Goal: Find specific page/section: Find specific page/section

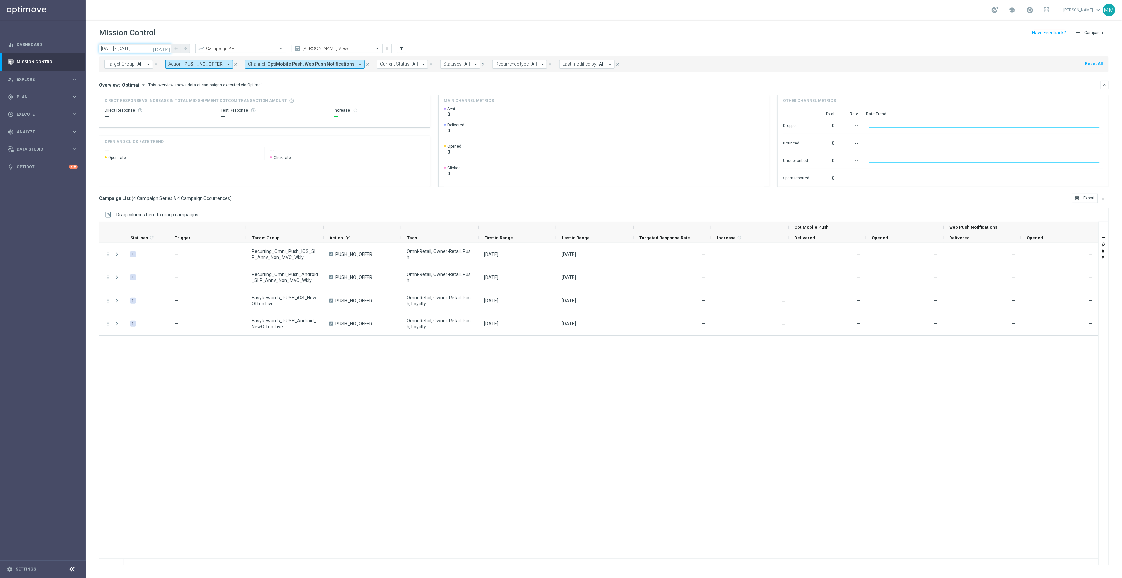
click at [151, 46] on input "[DATE] - [DATE]" at bounding box center [135, 48] width 73 height 9
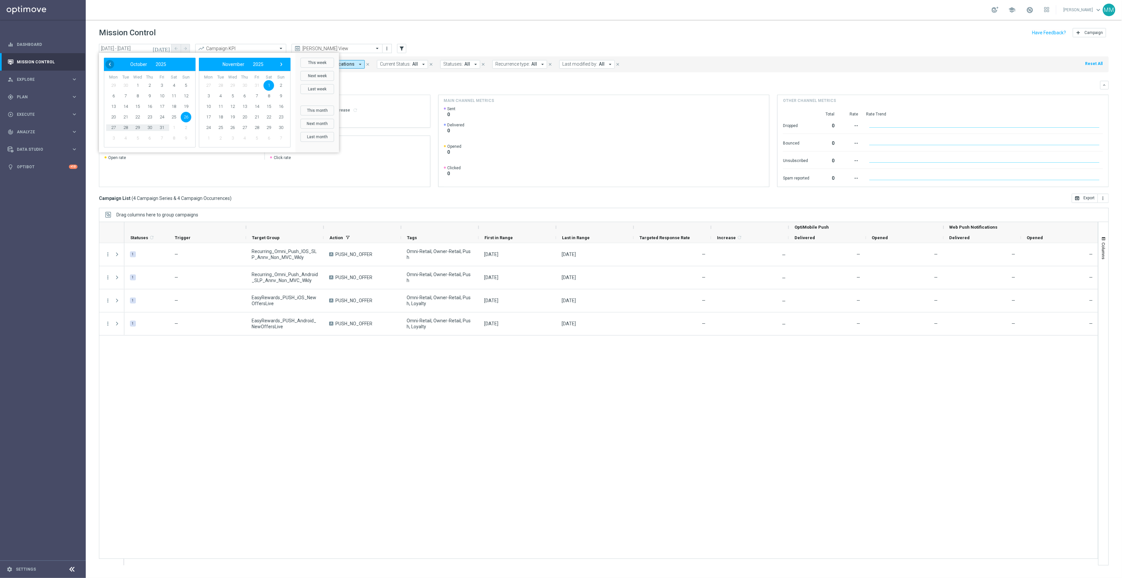
click at [107, 66] on span "‹" at bounding box center [110, 64] width 9 height 9
click at [229, 93] on span "10" at bounding box center [232, 96] width 11 height 11
click at [229, 93] on span "8" at bounding box center [232, 96] width 11 height 11
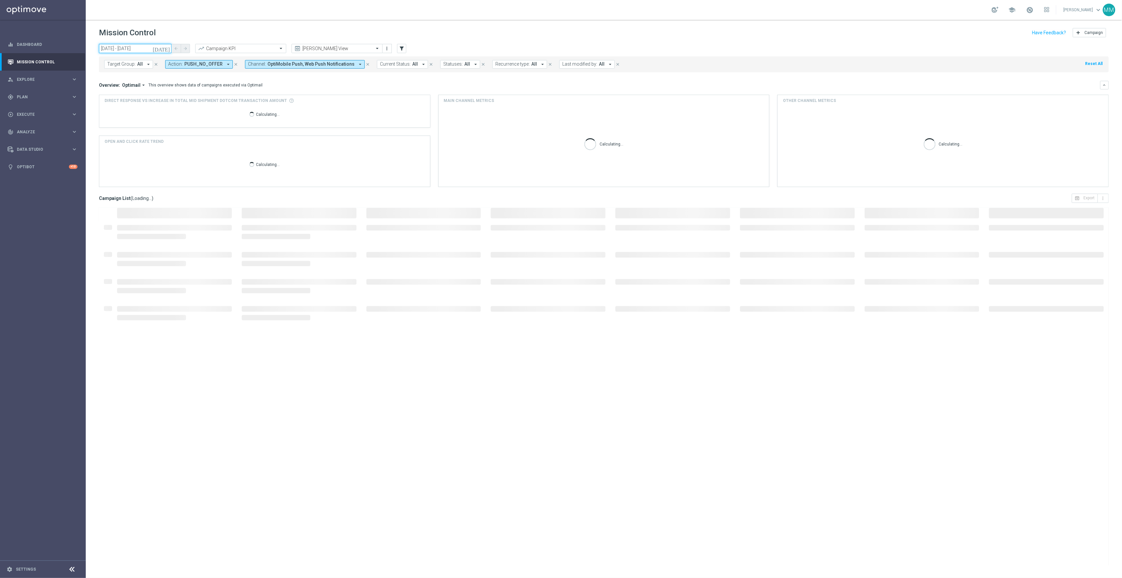
click at [142, 53] on input "[DATE] - [DATE]" at bounding box center [135, 48] width 73 height 9
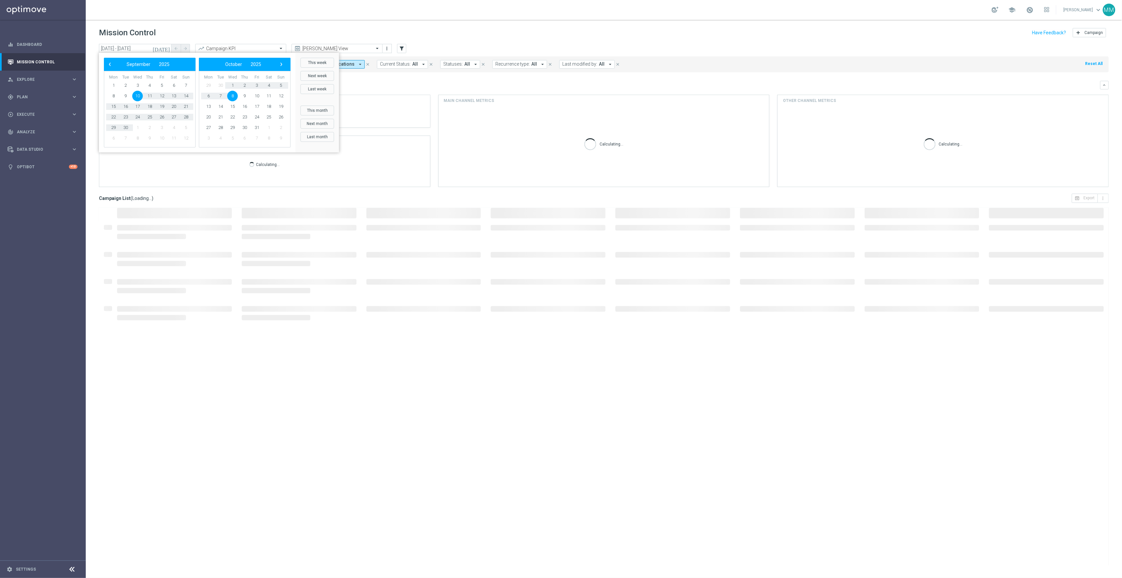
click at [138, 96] on span "10" at bounding box center [137, 96] width 11 height 11
click at [138, 98] on span "10" at bounding box center [137, 96] width 11 height 11
type input "[DATE] - [DATE]"
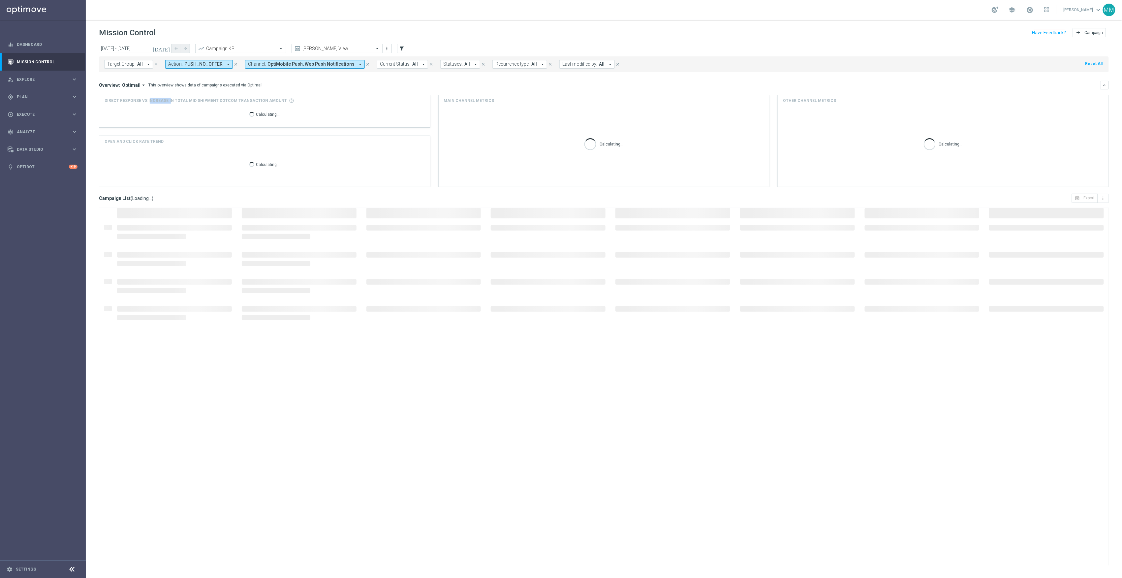
click at [138, 98] on span "Direct Response VS Increase In Total Mid Shipment Dotcom Transaction Amount" at bounding box center [196, 101] width 182 height 6
click at [341, 86] on div "Overview: Optimail arrow_drop_down This overview shows data of campaigns execut…" at bounding box center [599, 85] width 1001 height 6
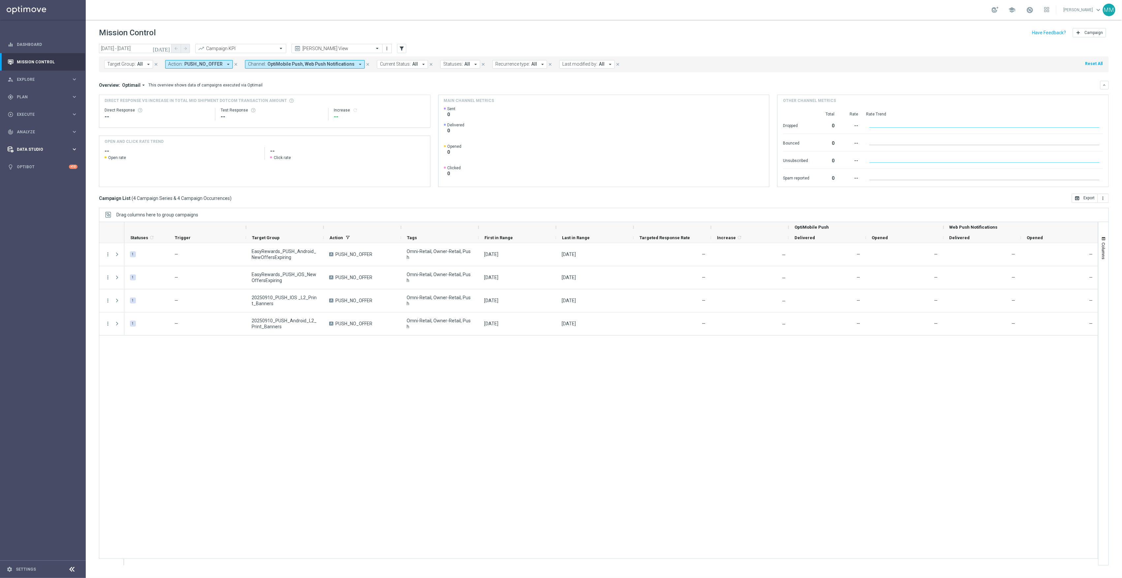
drag, startPoint x: 37, startPoint y: 148, endPoint x: 40, endPoint y: 151, distance: 3.8
click at [37, 148] on span "Data Studio" at bounding box center [44, 149] width 54 height 4
click at [44, 190] on link "Data Ingestion" at bounding box center [42, 192] width 51 height 5
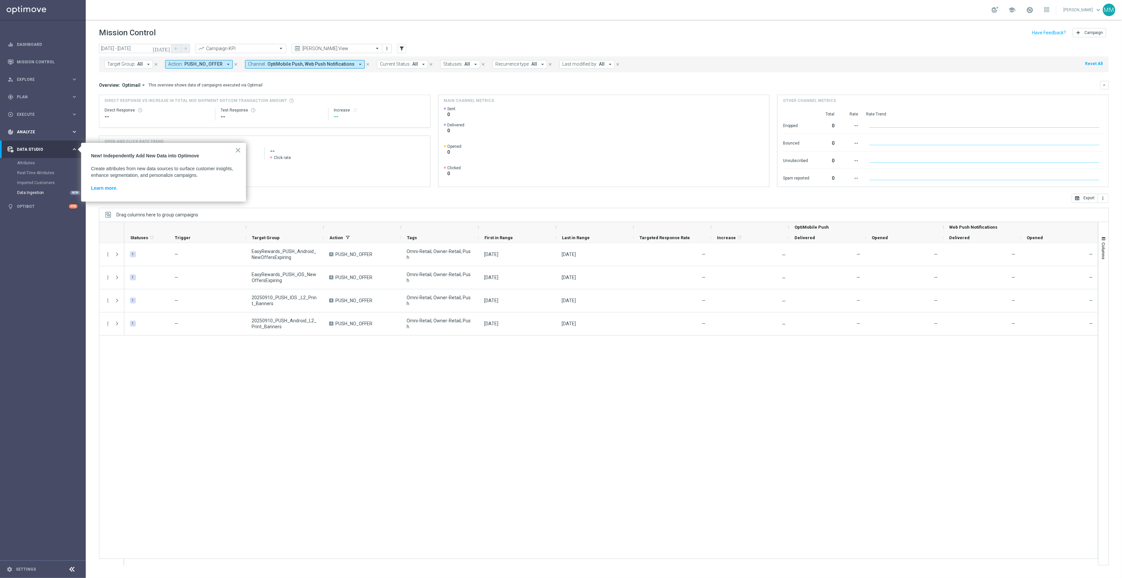
click at [33, 136] on div "track_changes Analyze keyboard_arrow_right" at bounding box center [42, 131] width 85 height 17
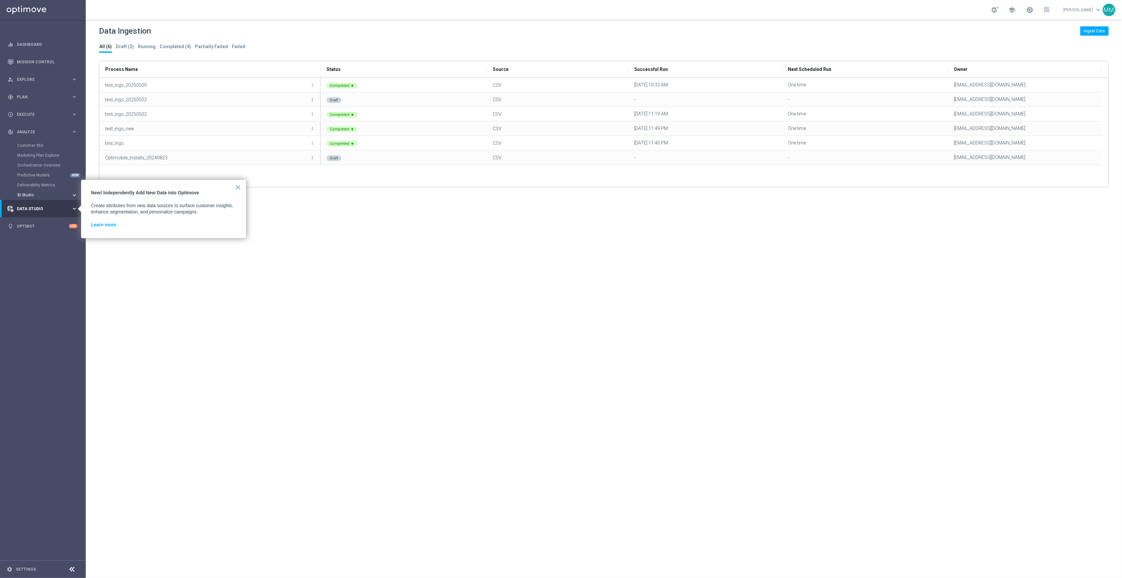
click at [30, 197] on span "BI Studio" at bounding box center [40, 195] width 47 height 4
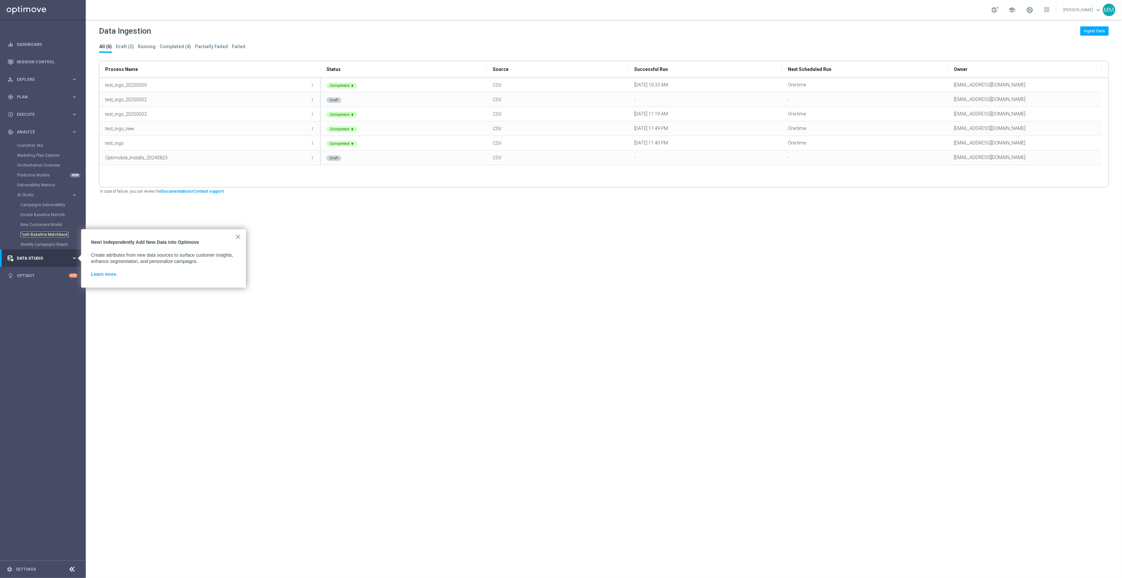
click at [41, 232] on link "Push Baseline Matchback" at bounding box center [44, 234] width 48 height 5
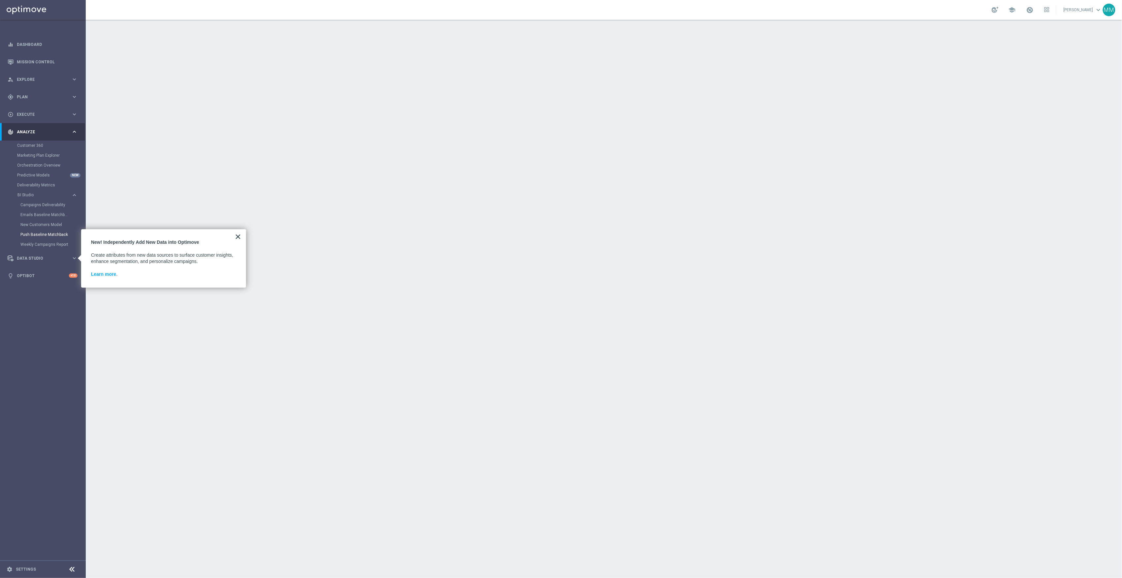
click at [239, 233] on button "×" at bounding box center [238, 236] width 6 height 11
